Goal: Obtain resource: Obtain resource

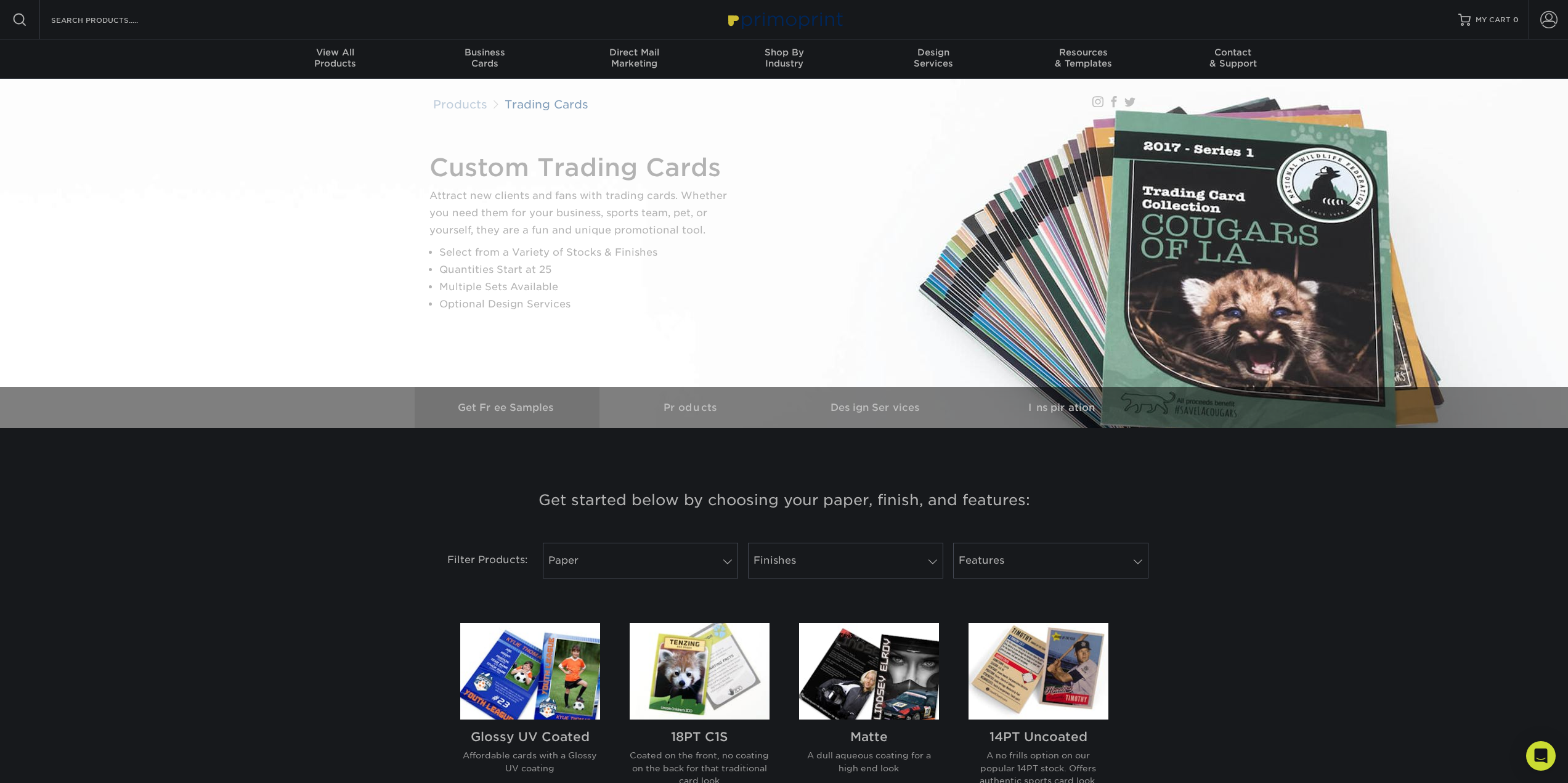
click at [496, 406] on h3 "Get Free Samples" at bounding box center [507, 407] width 185 height 12
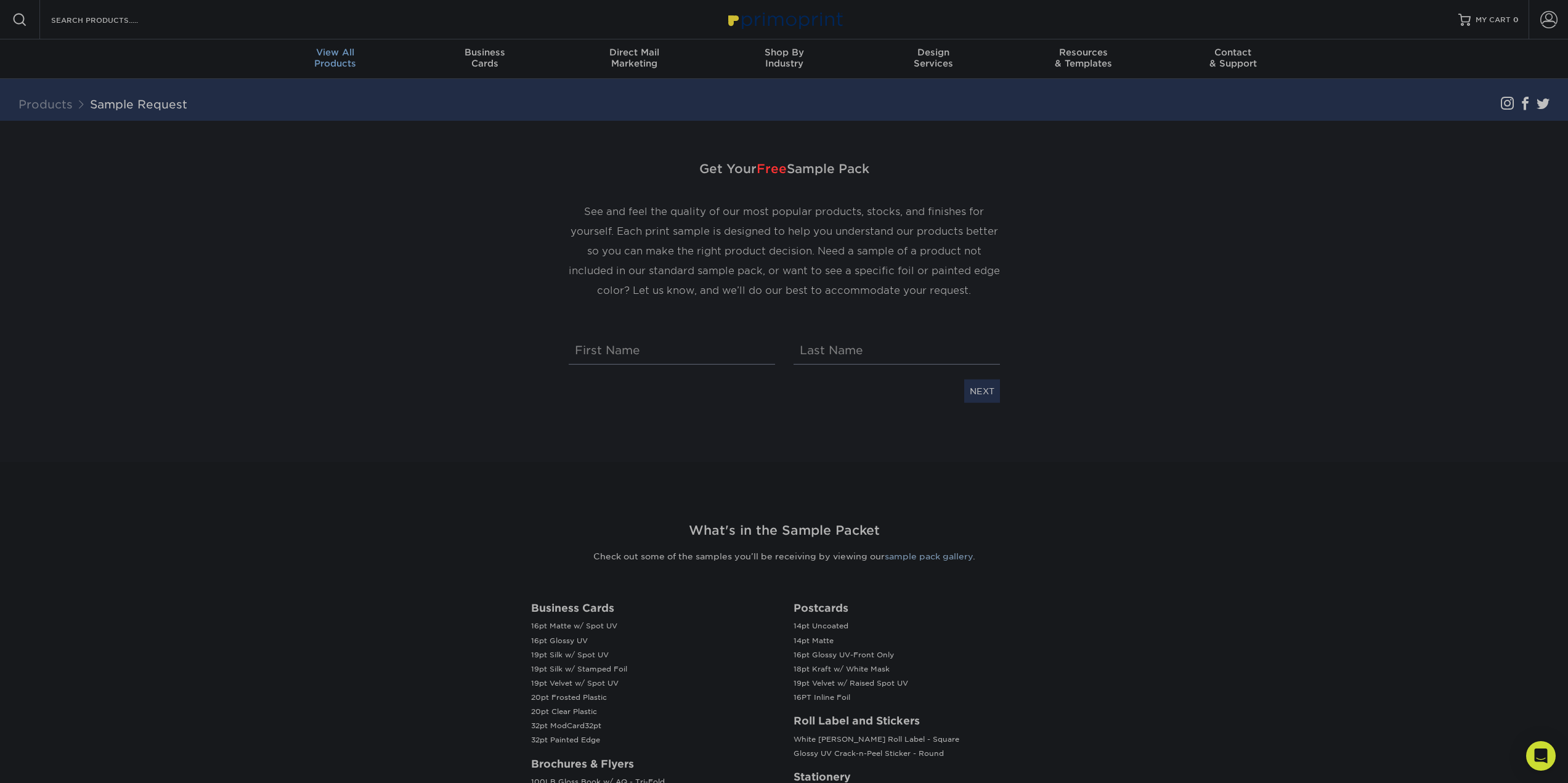
click at [345, 54] on span "View All" at bounding box center [335, 52] width 149 height 11
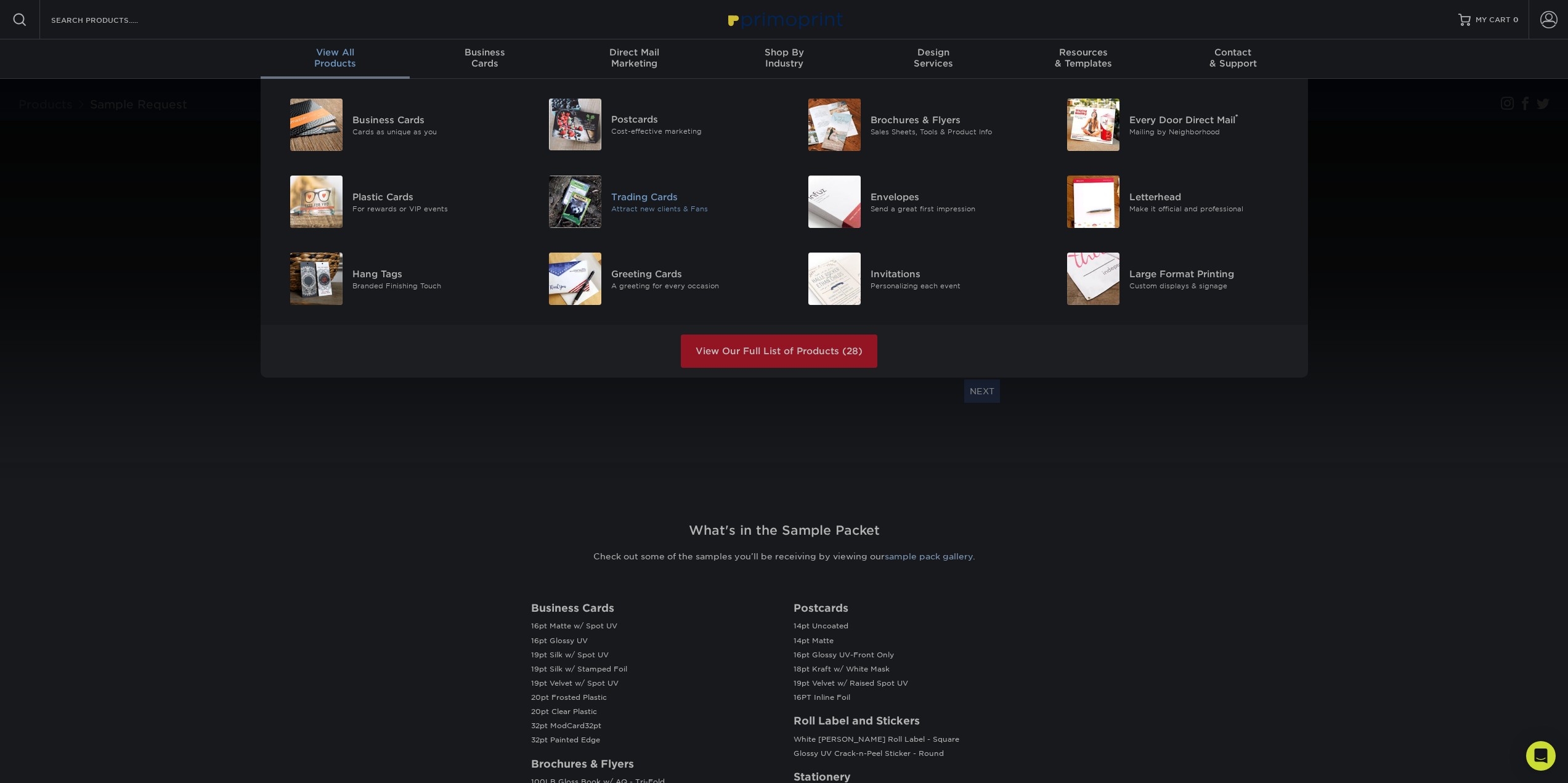
click at [686, 207] on div "Attract new clients & Fans" at bounding box center [693, 208] width 163 height 10
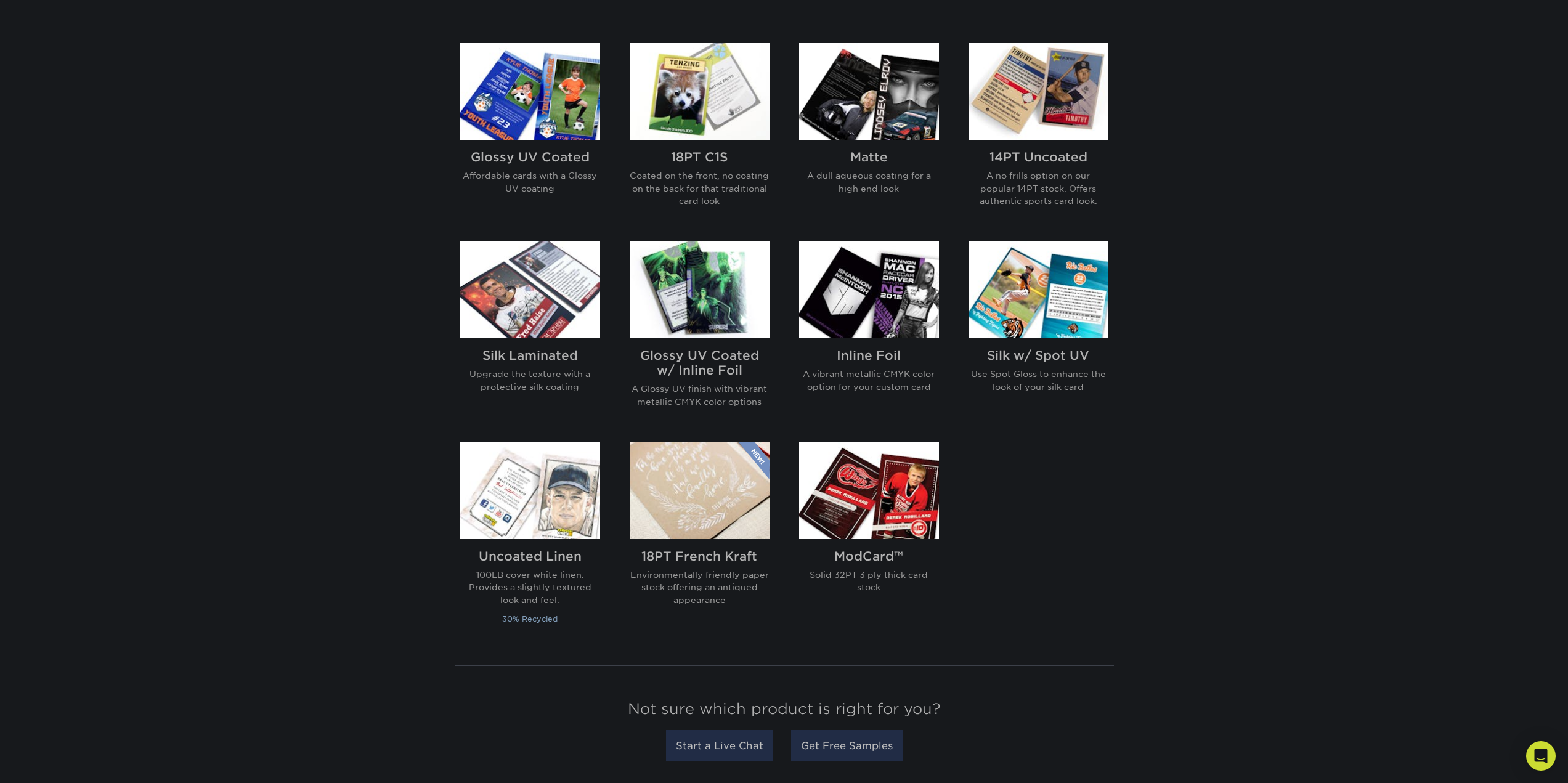
scroll to position [493, 0]
